Goal: Ask a question: Seek information or help from site administrators or community

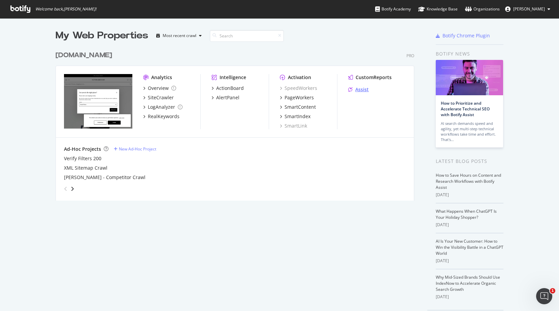
click at [362, 91] on div "Assist" at bounding box center [361, 89] width 13 height 7
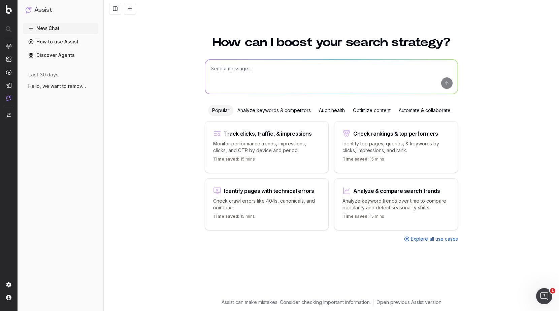
click at [302, 70] on textarea at bounding box center [331, 77] width 252 height 34
type textarea "what is the optimal products description length that optimises for SEO"
click at [444, 86] on button "submit" at bounding box center [446, 82] width 11 height 11
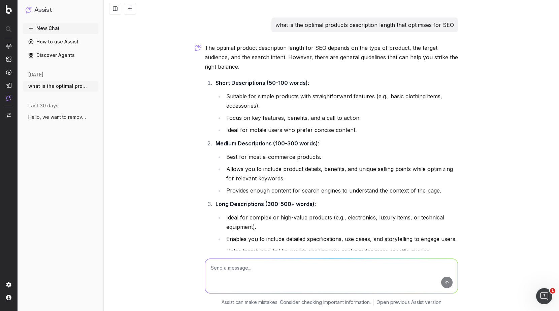
scroll to position [1, 0]
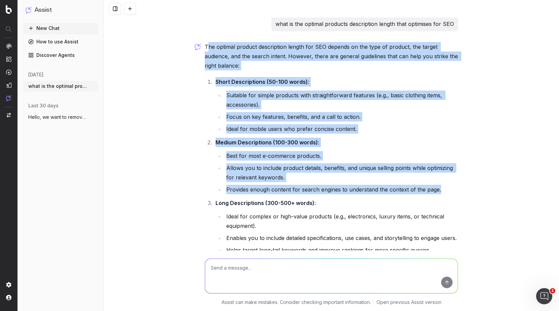
drag, startPoint x: 207, startPoint y: 46, endPoint x: 305, endPoint y: 198, distance: 180.6
click at [305, 198] on div "The optimal product description length for SEO depends on the type of product, …" at bounding box center [331, 236] width 253 height 389
copy div "he optimal product description length for SEO depends on the type of product, t…"
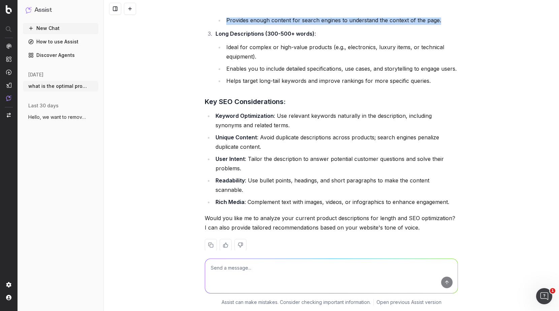
scroll to position [172, 0]
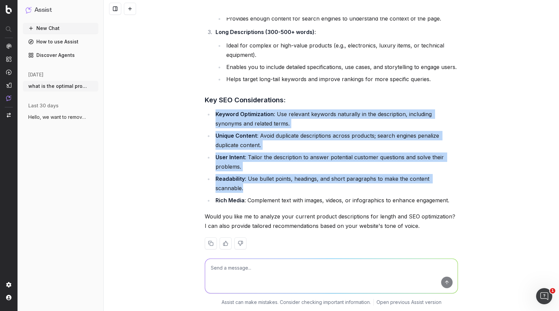
drag, startPoint x: 215, startPoint y: 113, endPoint x: 456, endPoint y: 180, distance: 250.0
click at [456, 180] on ul "Keyword Optimization : Use relevant keywords naturally in the description, incl…" at bounding box center [331, 157] width 253 height 96
copy ul "Keyword Optimization : Use relevant keywords naturally in the description, incl…"
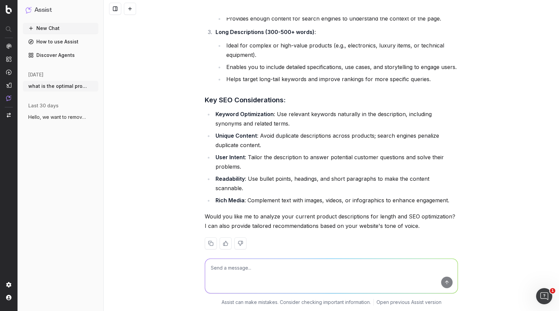
click at [12, 192] on nav at bounding box center [9, 155] width 18 height 311
click at [6, 241] on nav at bounding box center [9, 155] width 18 height 311
